Goal: Download file/media

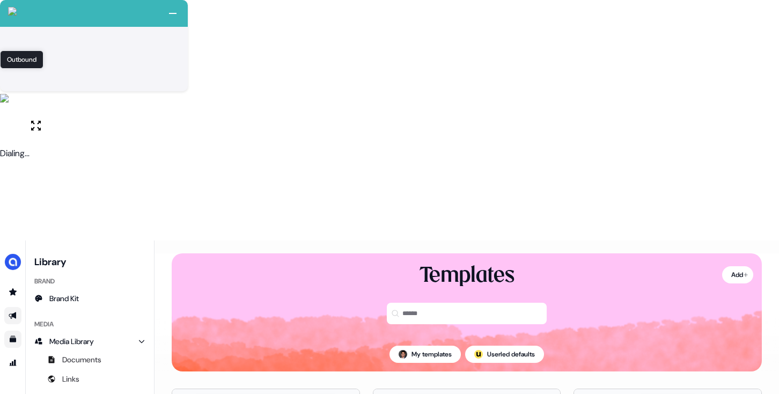
click at [16, 311] on icon "Go to outbound experience" at bounding box center [13, 315] width 9 height 9
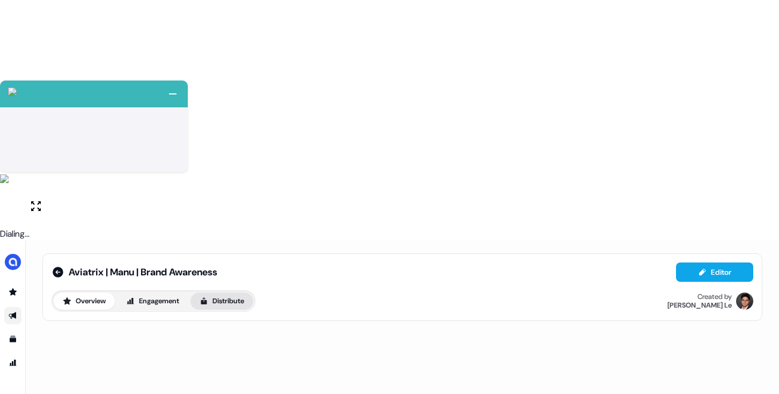
click at [231, 292] on button "Distribute" at bounding box center [221, 300] width 63 height 17
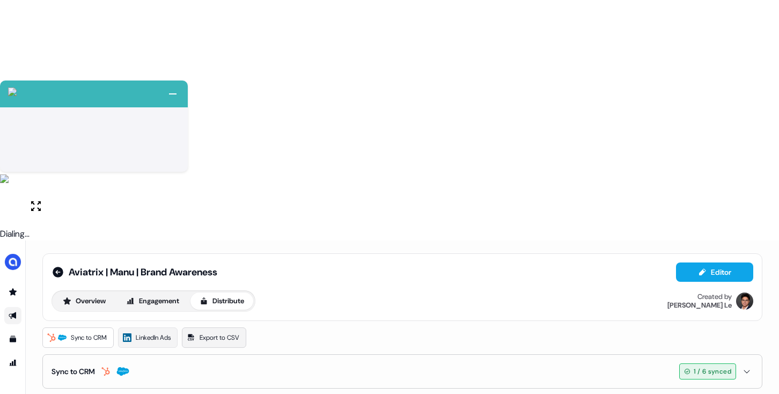
click at [209, 327] on link "Export to CSV" at bounding box center [214, 337] width 64 height 20
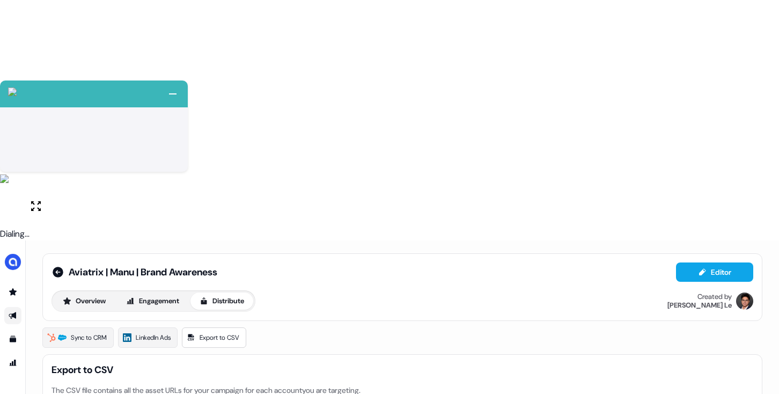
click at [54, 267] on icon at bounding box center [58, 272] width 11 height 11
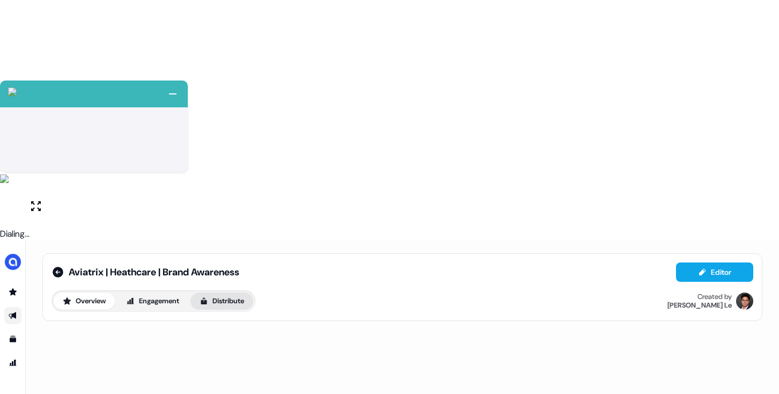
click at [241, 292] on button "Distribute" at bounding box center [221, 300] width 63 height 17
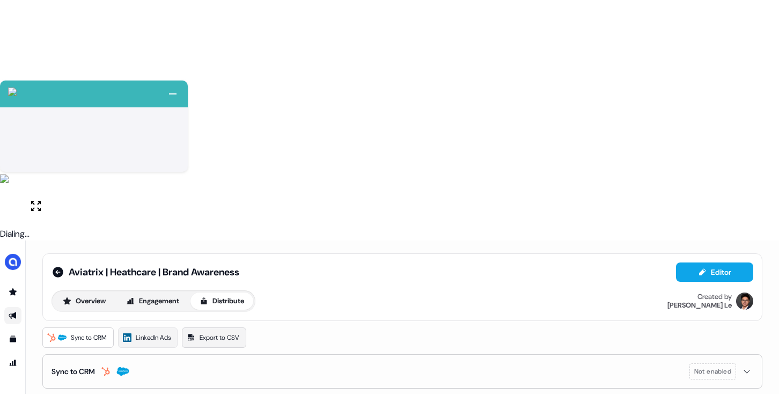
click at [218, 332] on span "Export to CSV" at bounding box center [220, 337] width 40 height 11
